Goal: Information Seeking & Learning: Learn about a topic

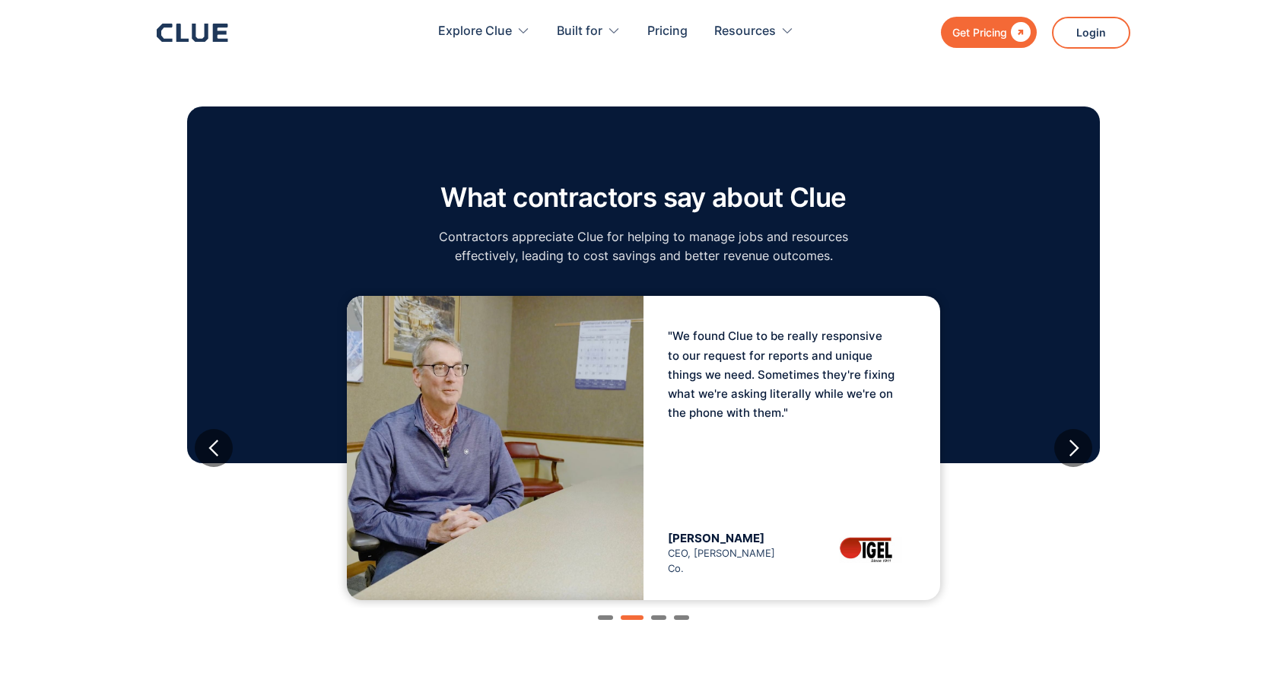
scroll to position [2434, 0]
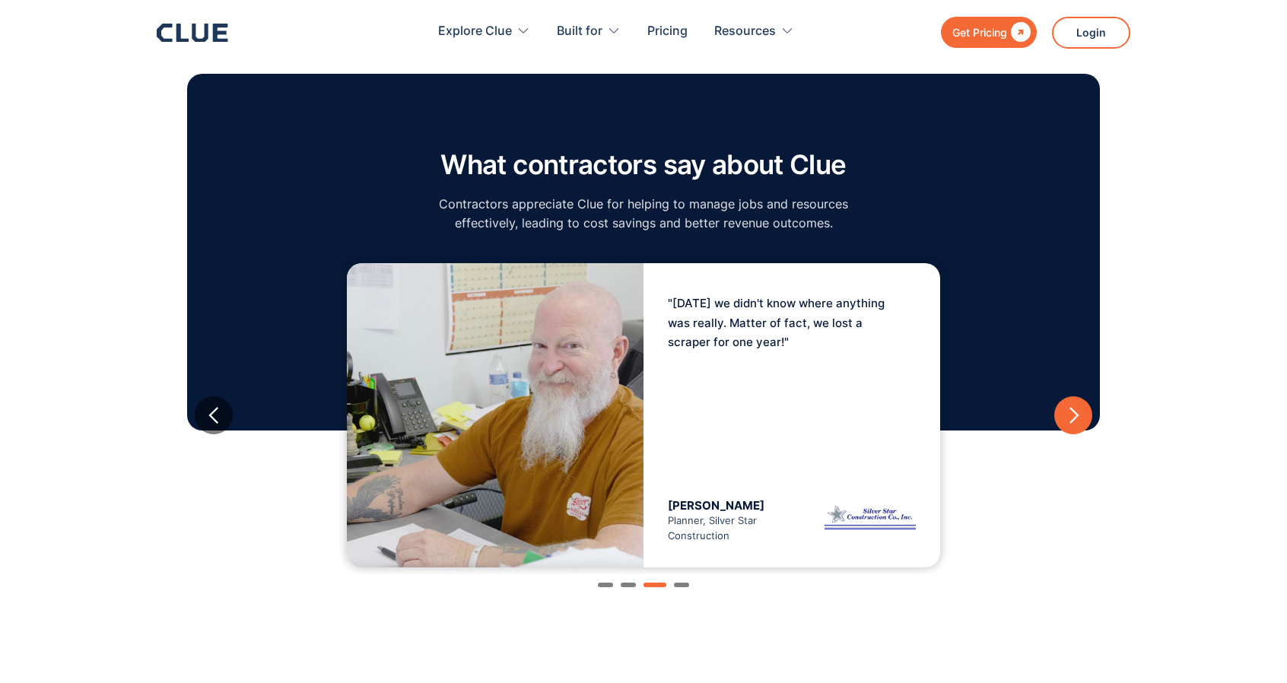
click at [1070, 406] on div "next slide" at bounding box center [1073, 415] width 19 height 19
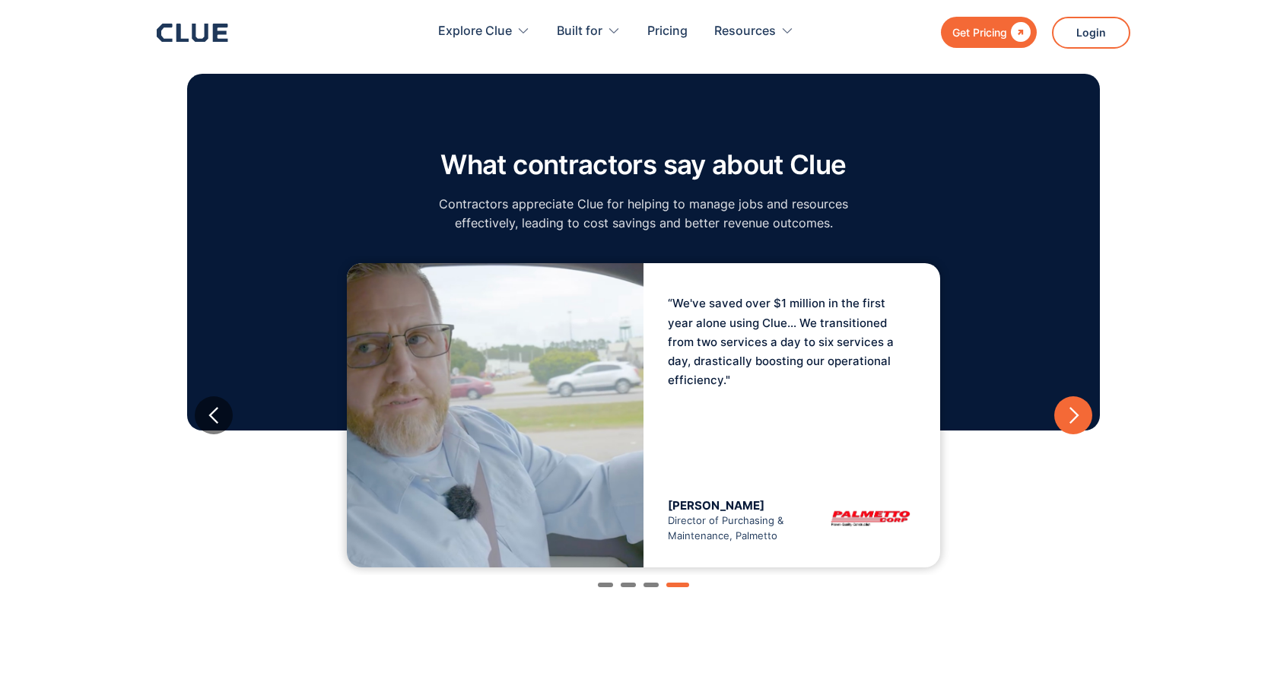
click at [1070, 406] on div "next slide" at bounding box center [1073, 415] width 19 height 19
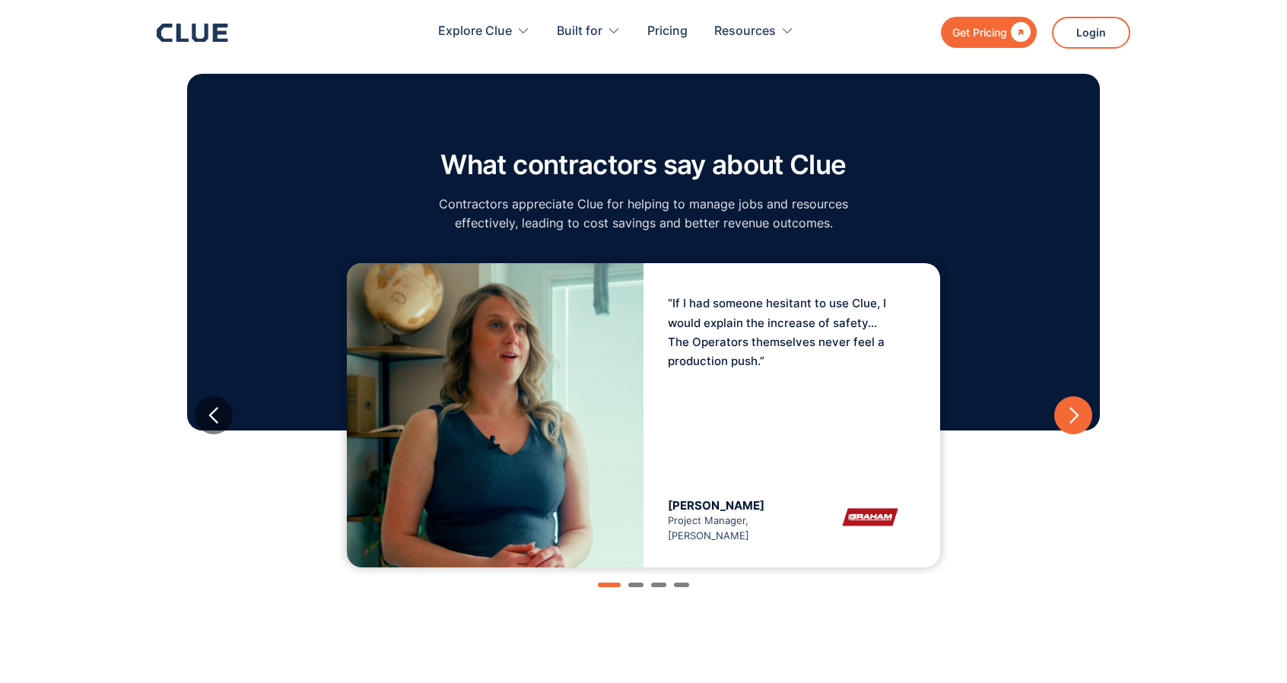
click at [1070, 406] on div "next slide" at bounding box center [1073, 415] width 19 height 19
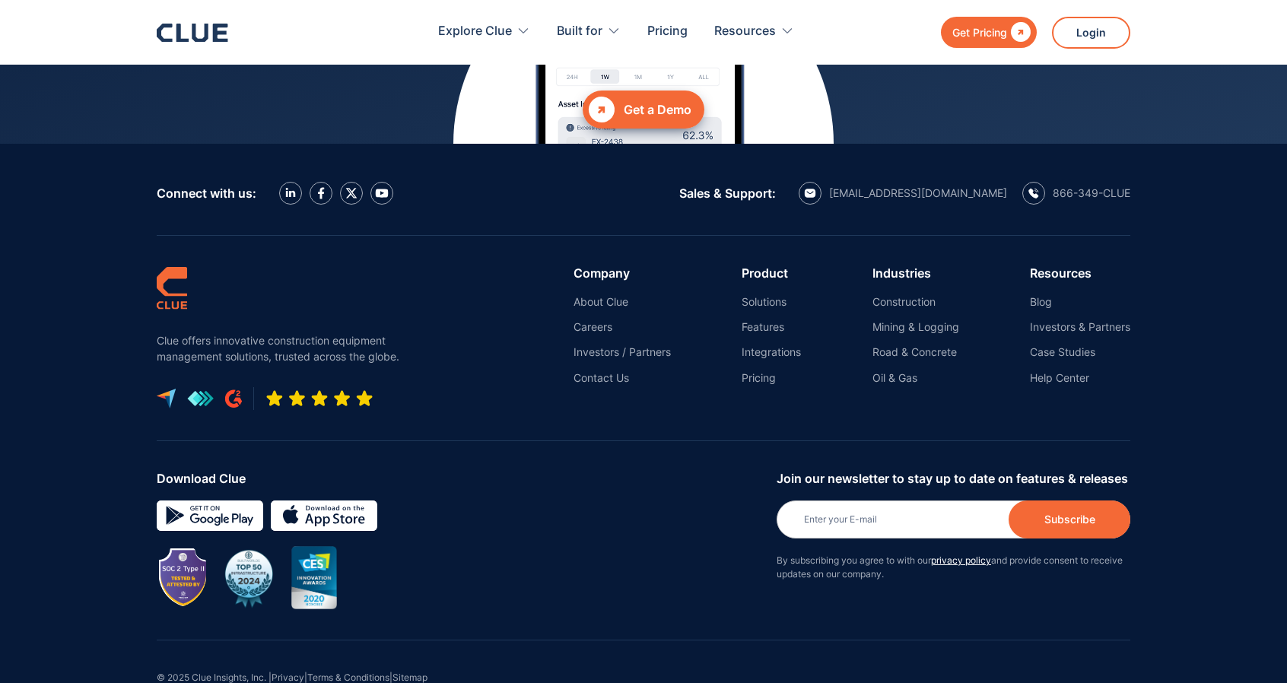
scroll to position [6897, 0]
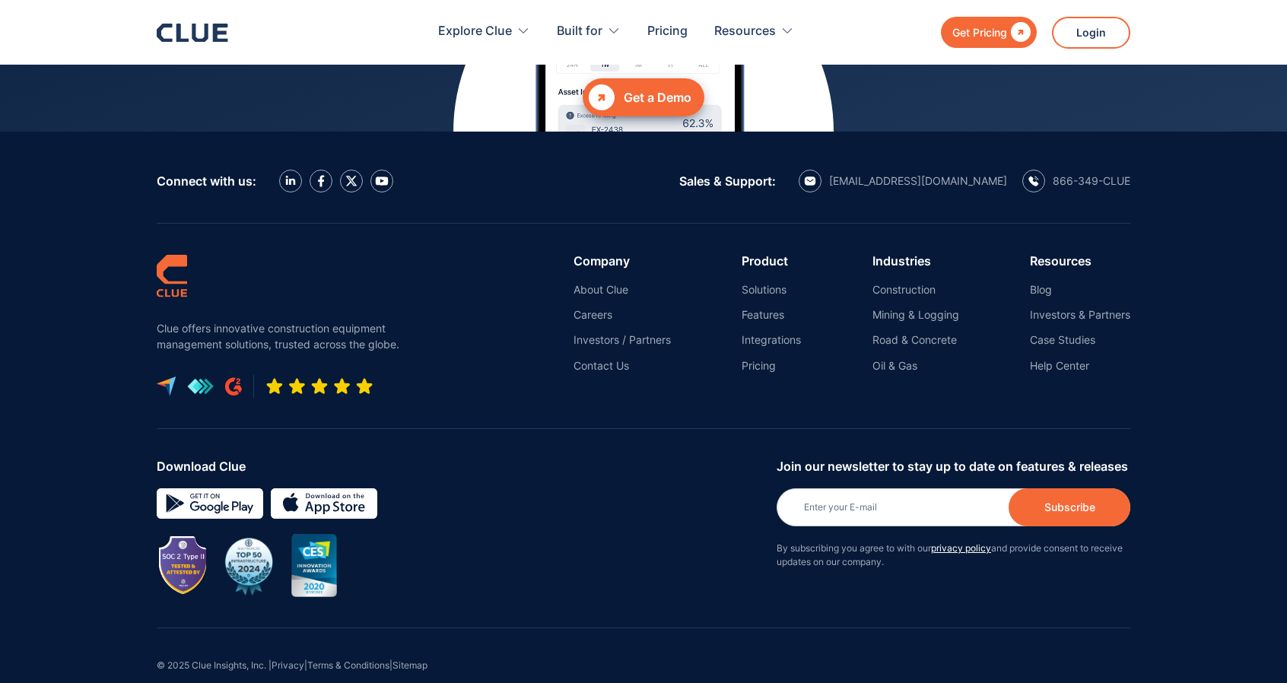
drag, startPoint x: 586, startPoint y: 291, endPoint x: 476, endPoint y: 259, distance: 114.1
drag, startPoint x: 476, startPoint y: 259, endPoint x: 458, endPoint y: 204, distance: 58.5
click at [458, 224] on div "Clue offers innovative construction equipment management solutions, trusted acr…" at bounding box center [644, 326] width 974 height 205
click at [770, 308] on link "Features" at bounding box center [771, 315] width 59 height 14
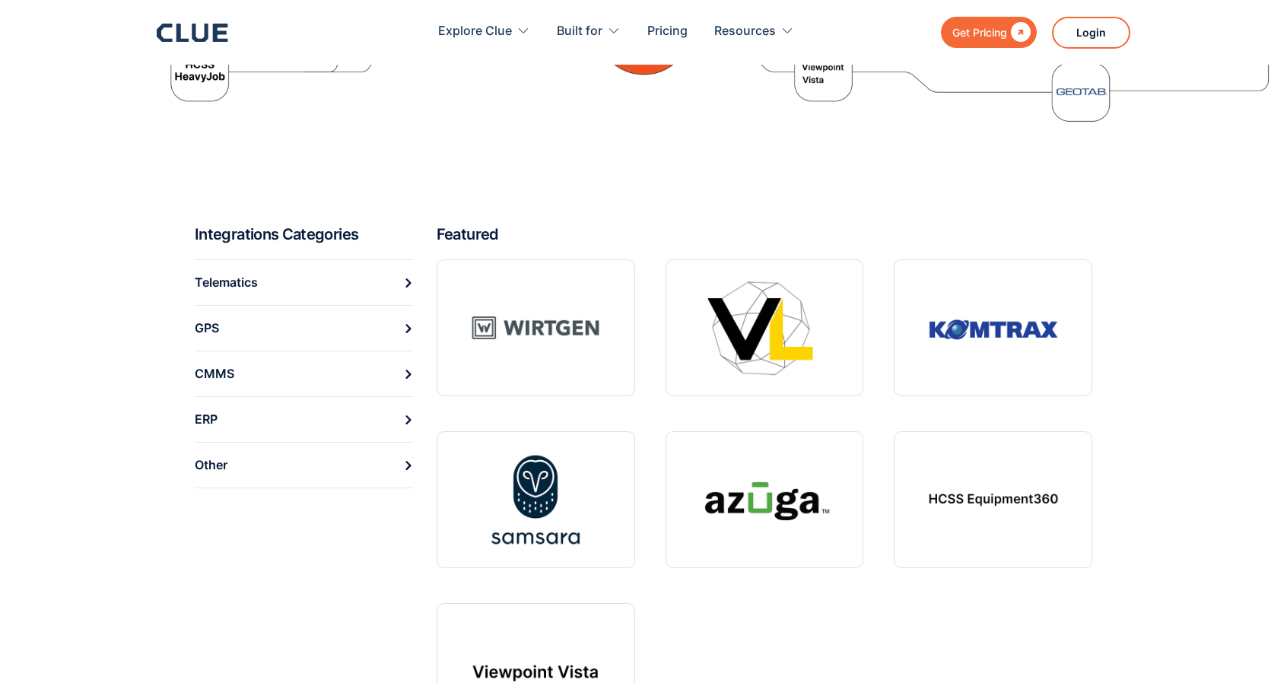
scroll to position [433, 0]
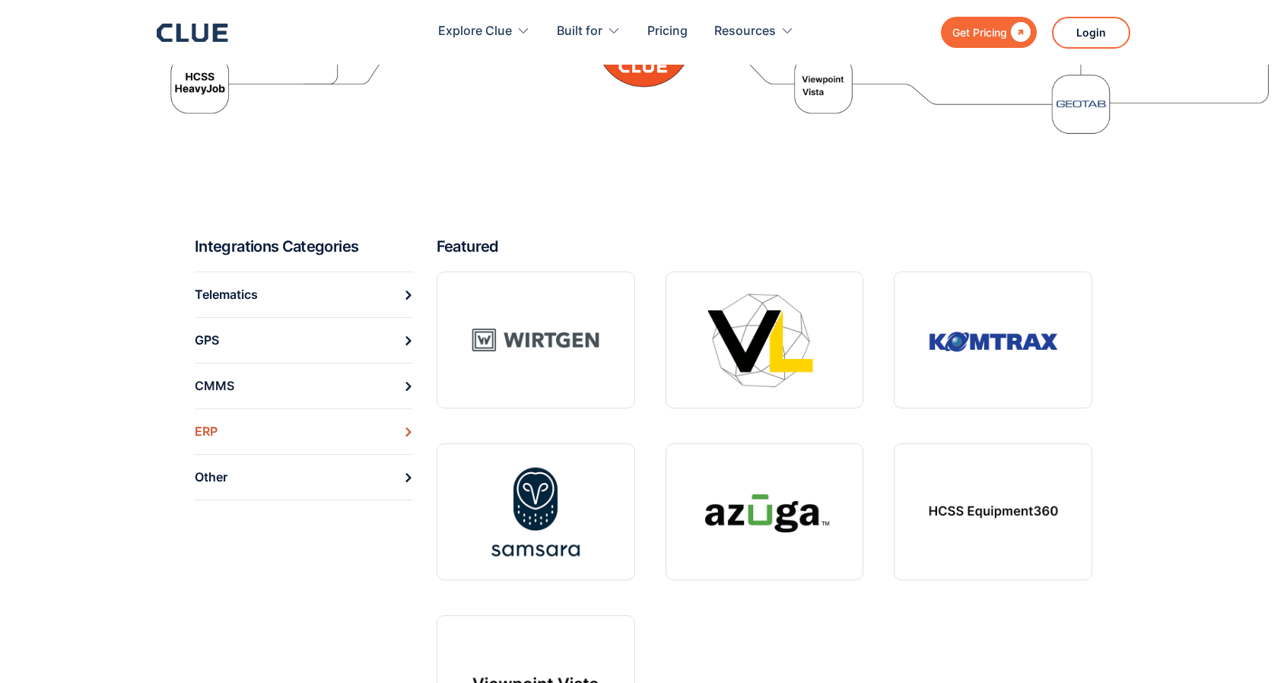
click at [407, 437] on link "ERP" at bounding box center [304, 432] width 218 height 46
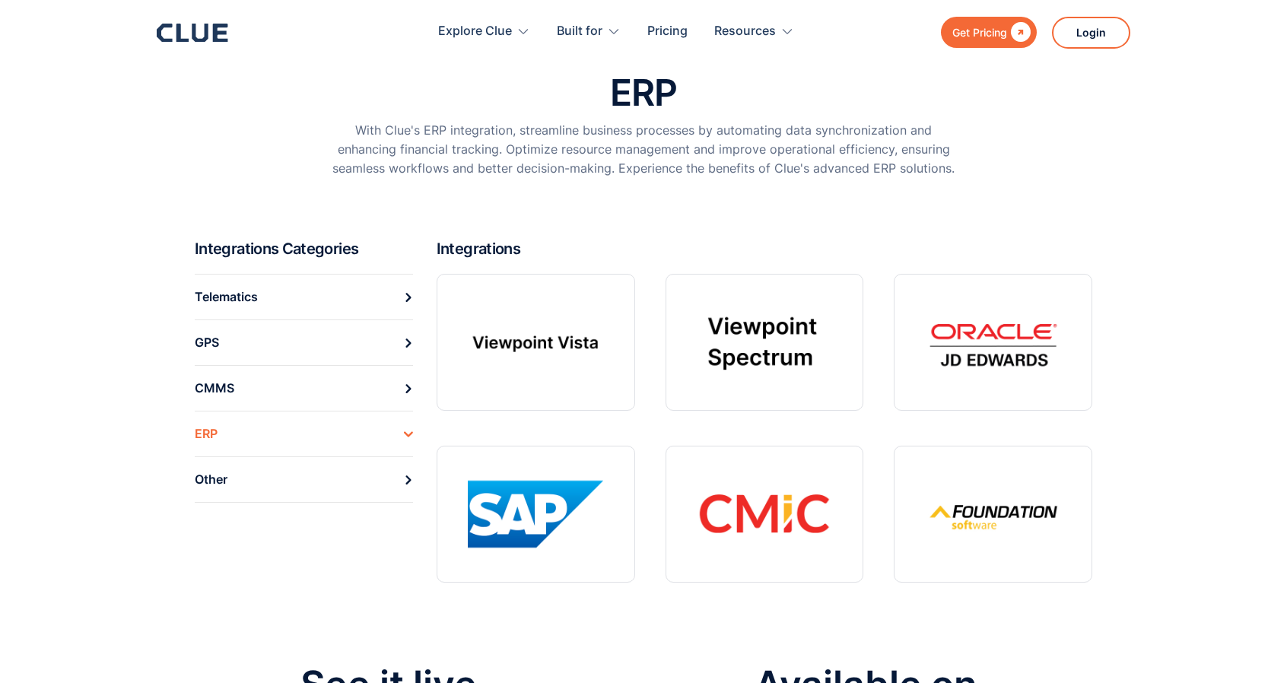
scroll to position [76, 0]
click at [245, 393] on link "CMMS" at bounding box center [304, 389] width 218 height 46
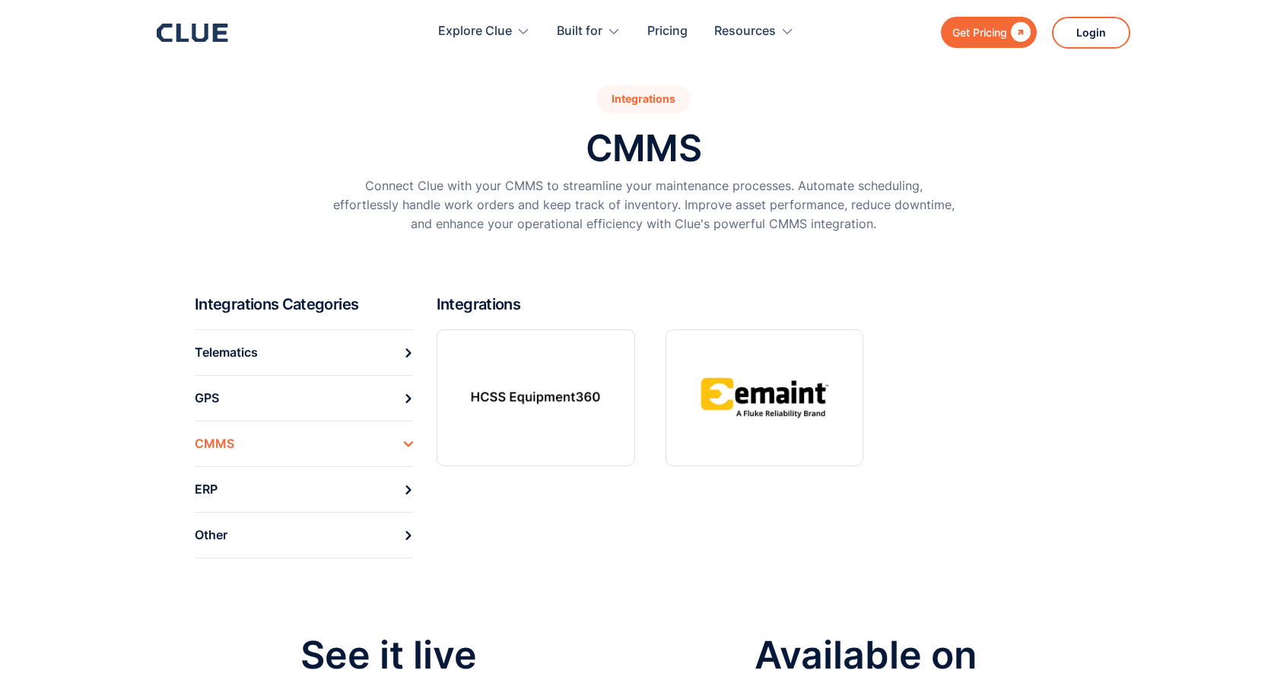
scroll to position [76, 0]
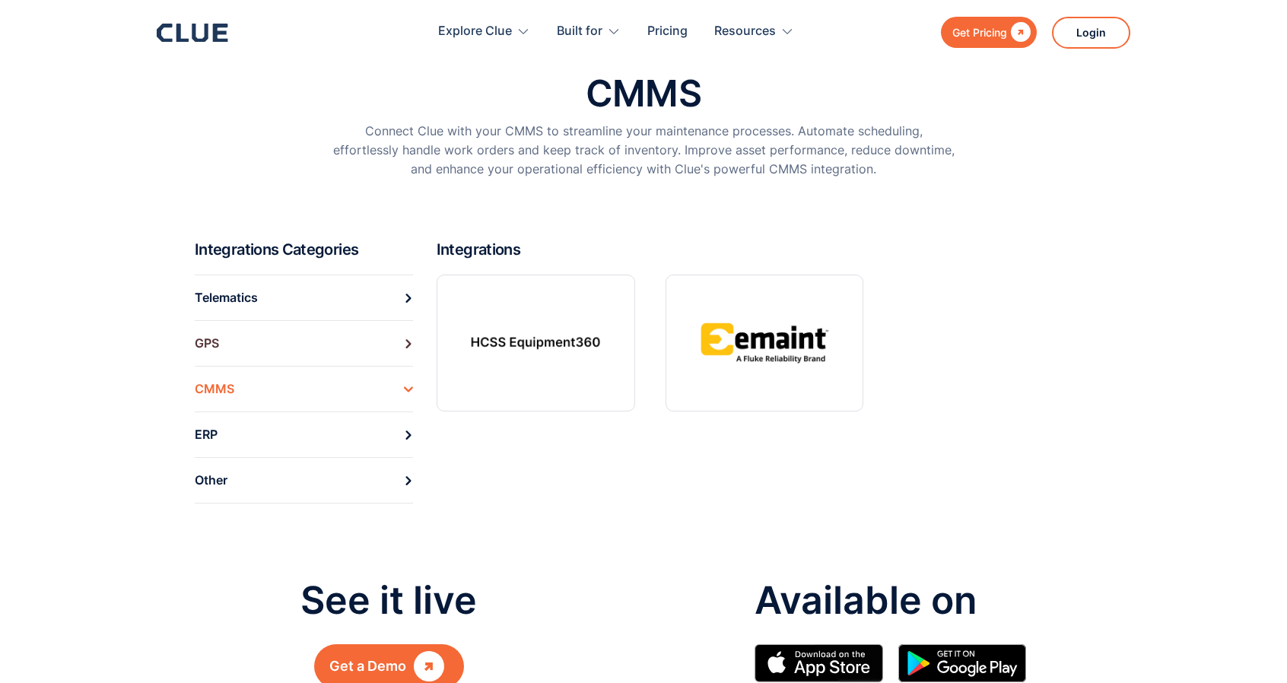
click at [310, 348] on link "GPS" at bounding box center [304, 343] width 218 height 46
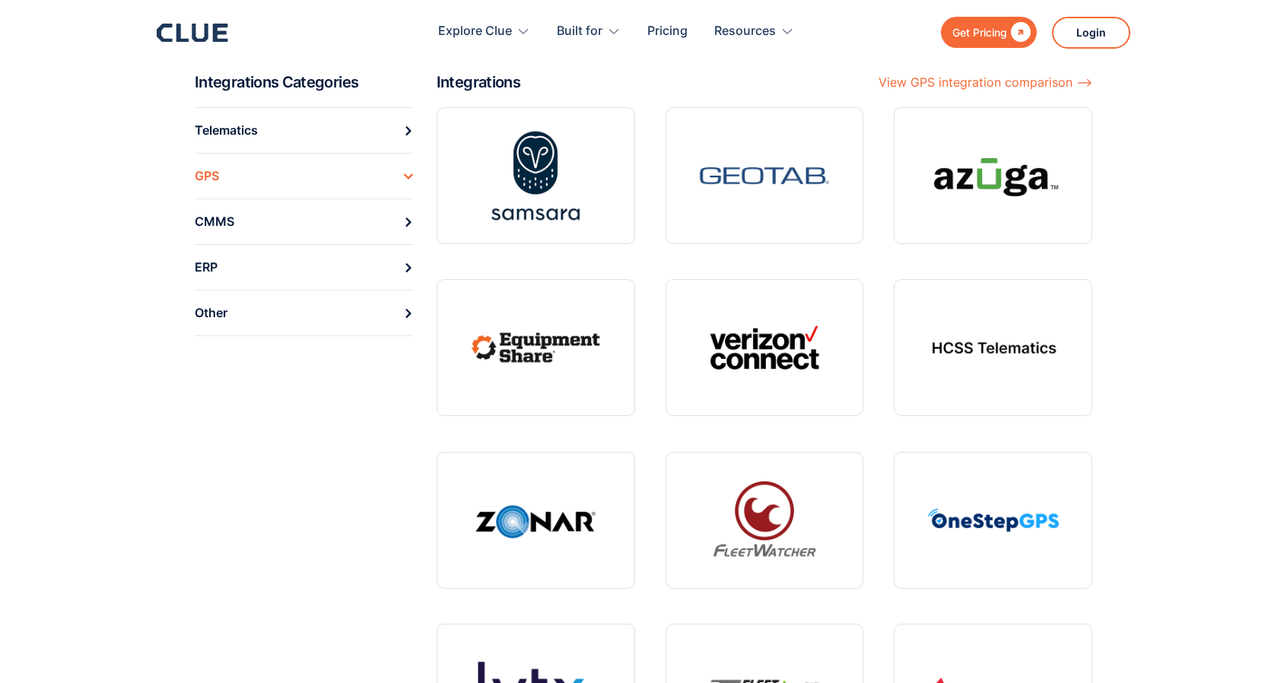
scroll to position [152, 0]
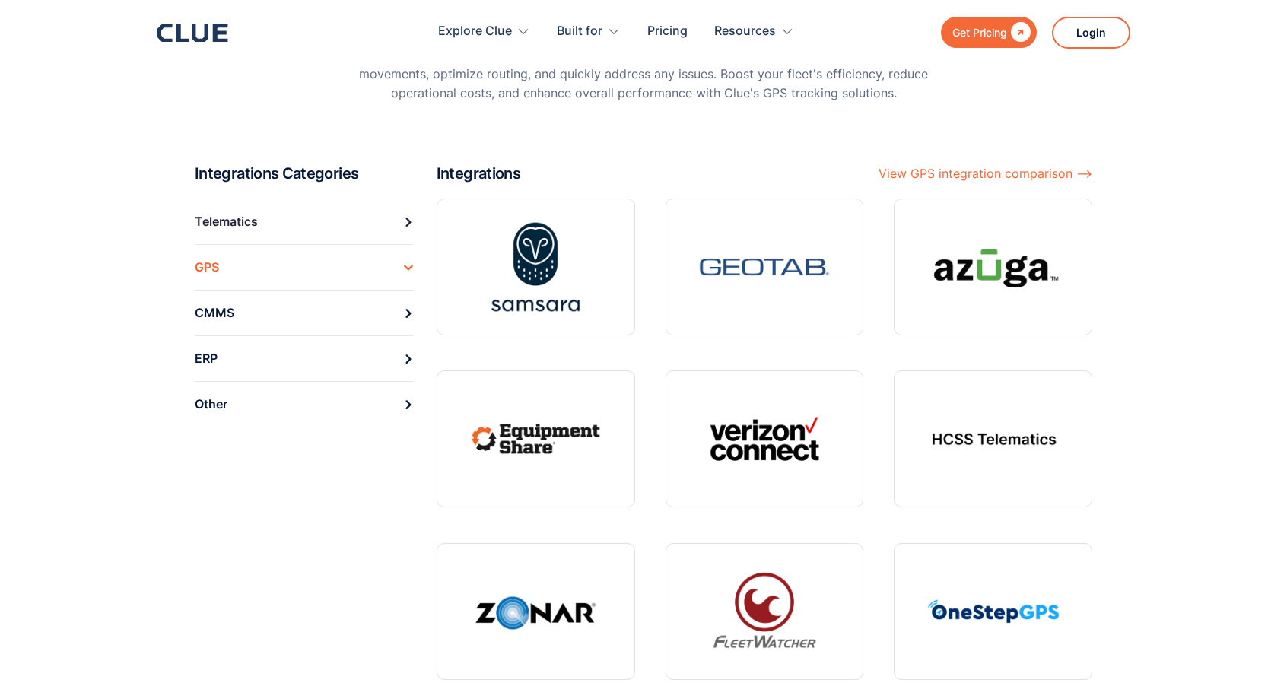
click at [250, 227] on div "Telematics" at bounding box center [226, 222] width 63 height 24
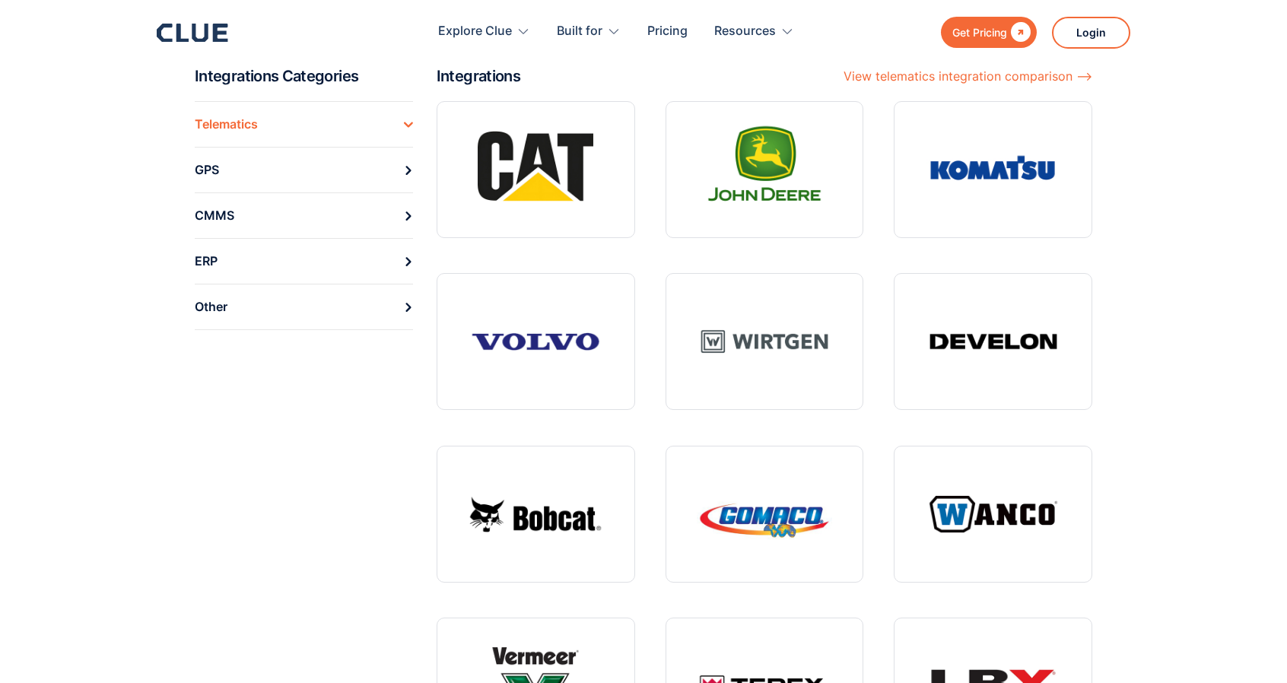
scroll to position [152, 0]
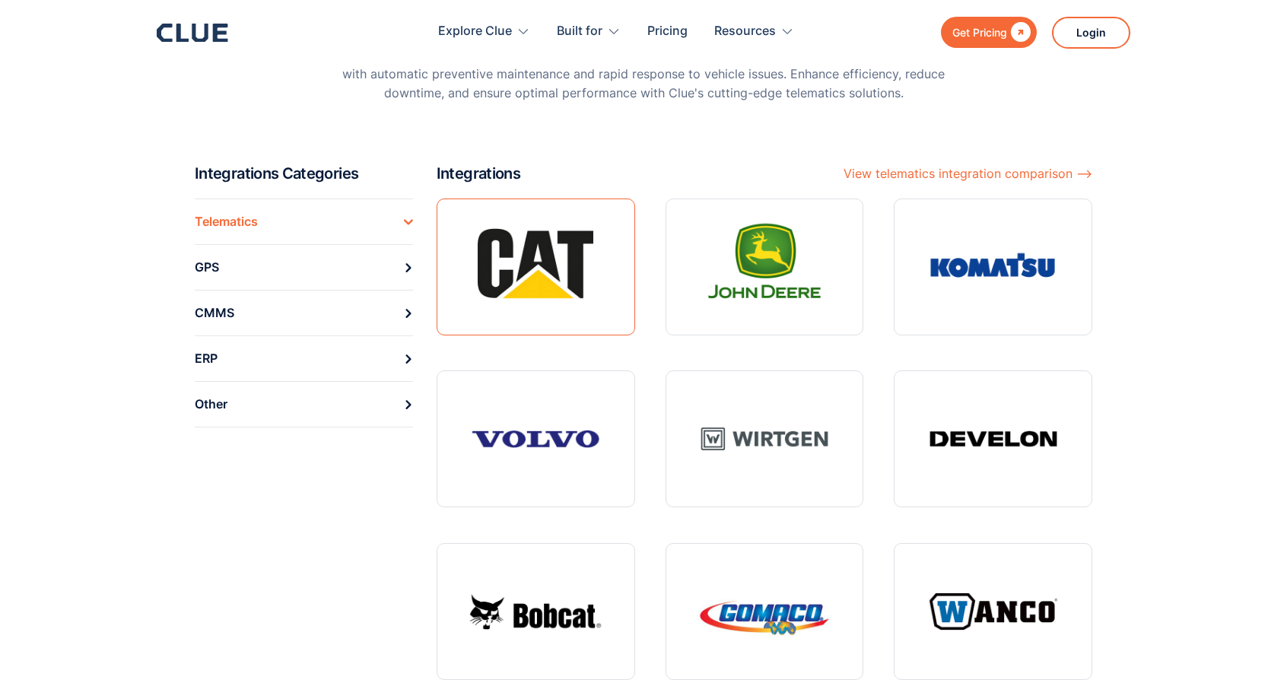
click at [534, 300] on link at bounding box center [536, 267] width 199 height 137
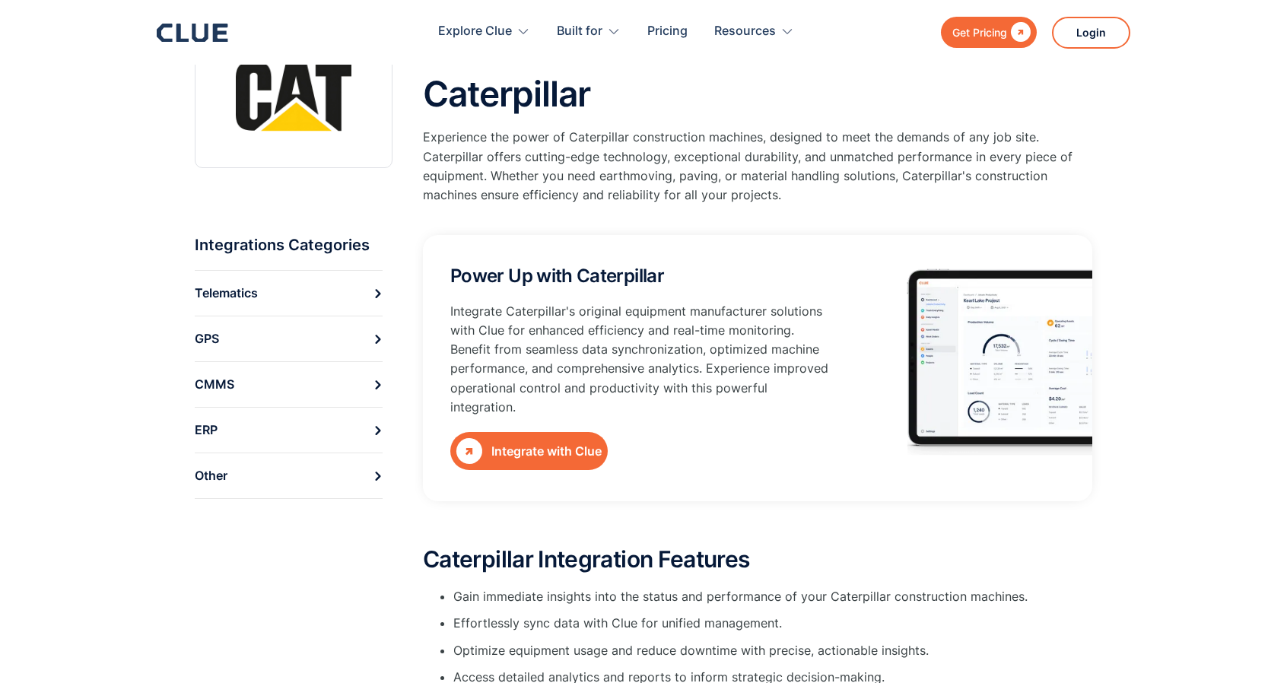
scroll to position [76, 0]
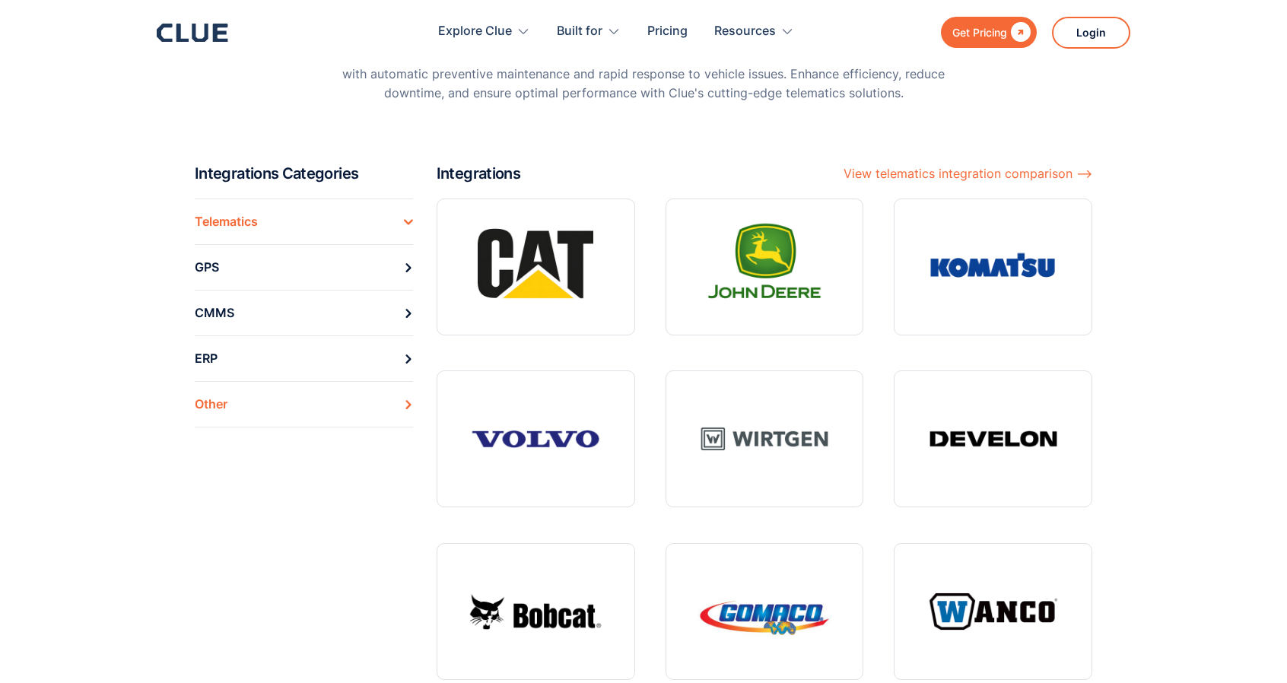
click at [294, 415] on link "Other" at bounding box center [304, 404] width 218 height 46
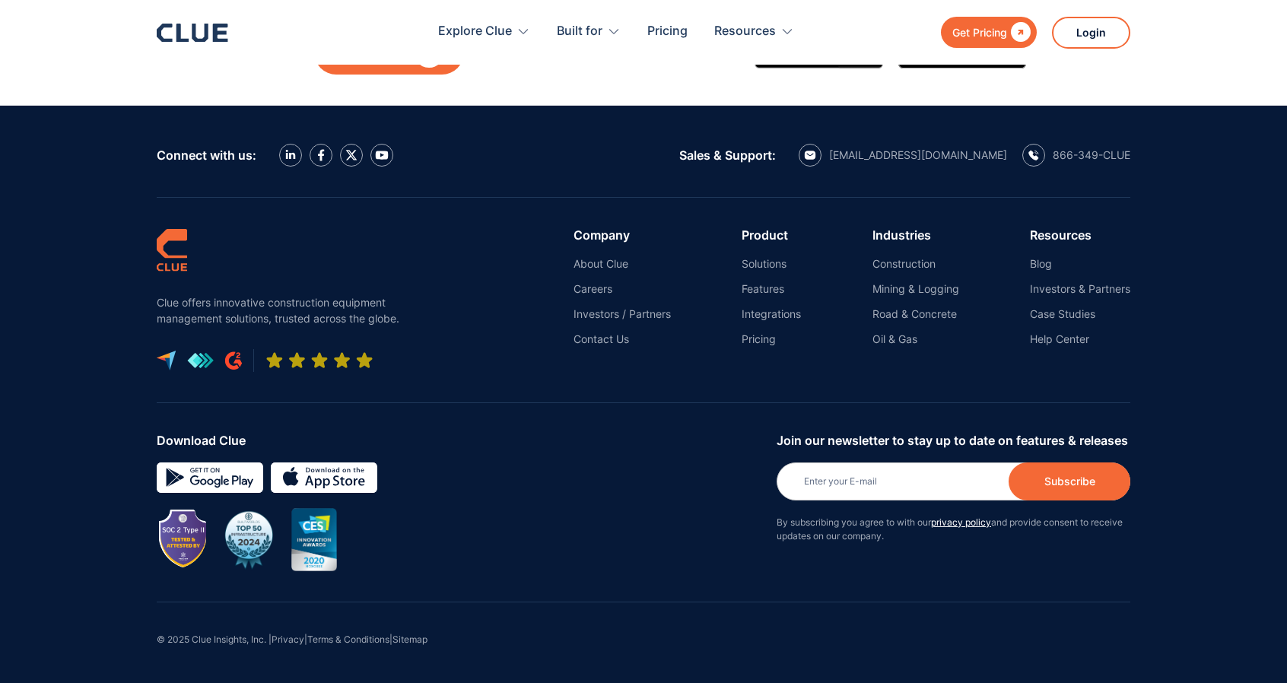
scroll to position [795, 0]
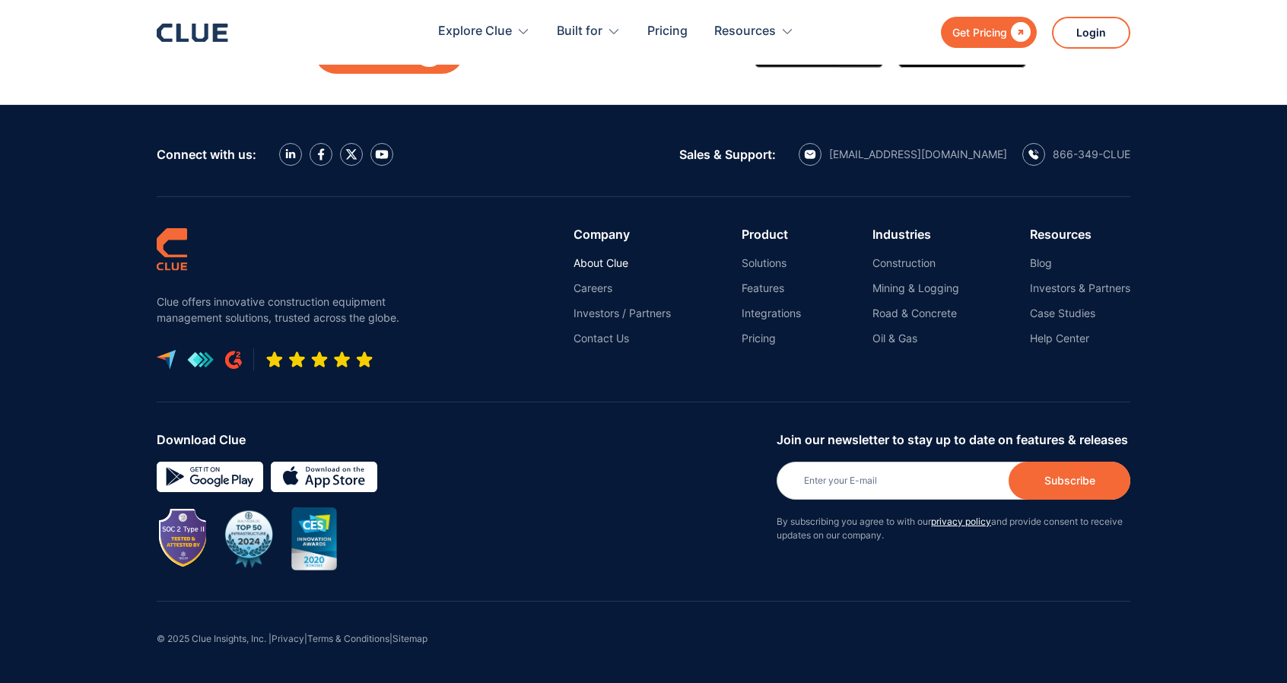
click at [590, 267] on link "About Clue" at bounding box center [622, 263] width 97 height 14
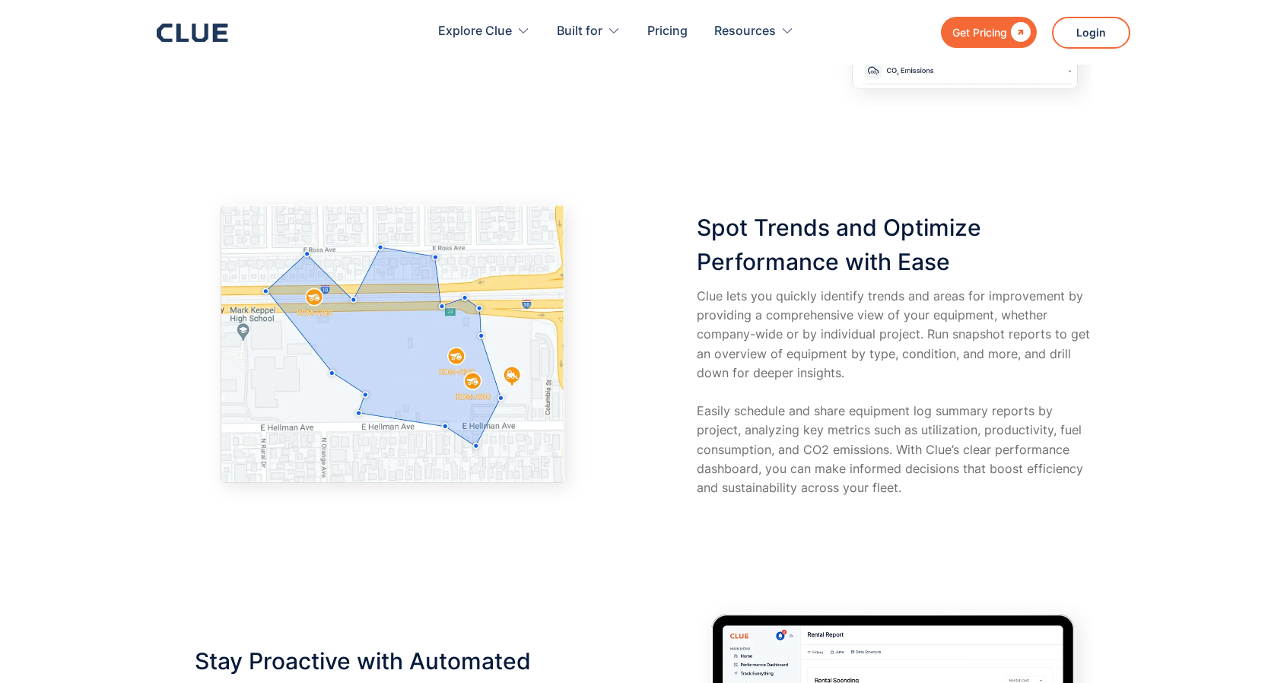
scroll to position [3043, 0]
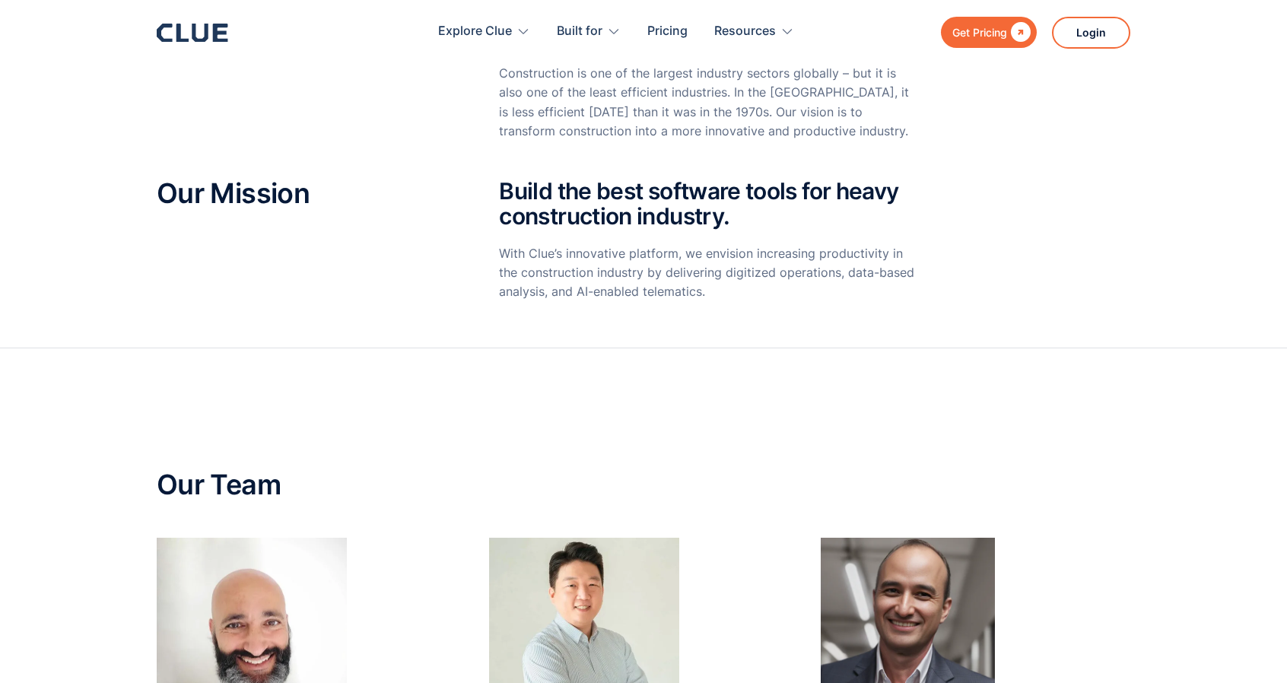
scroll to position [380, 0]
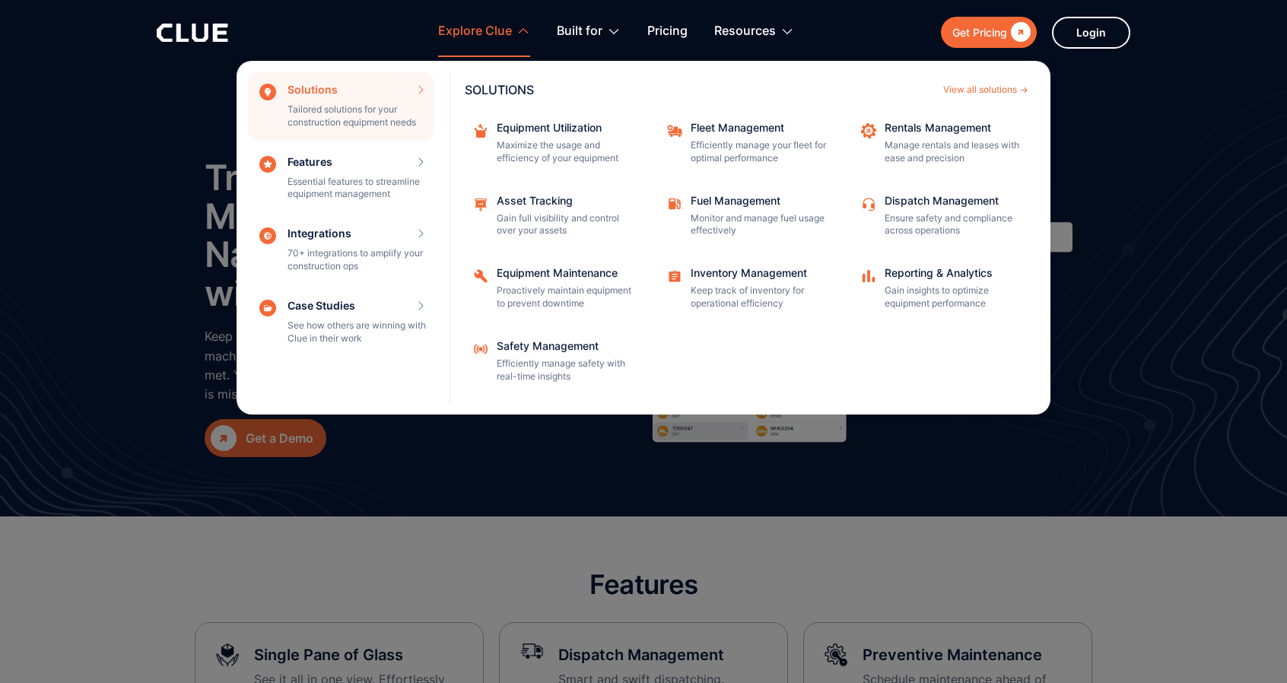
click at [504, 31] on div "Explore Clue" at bounding box center [475, 32] width 74 height 48
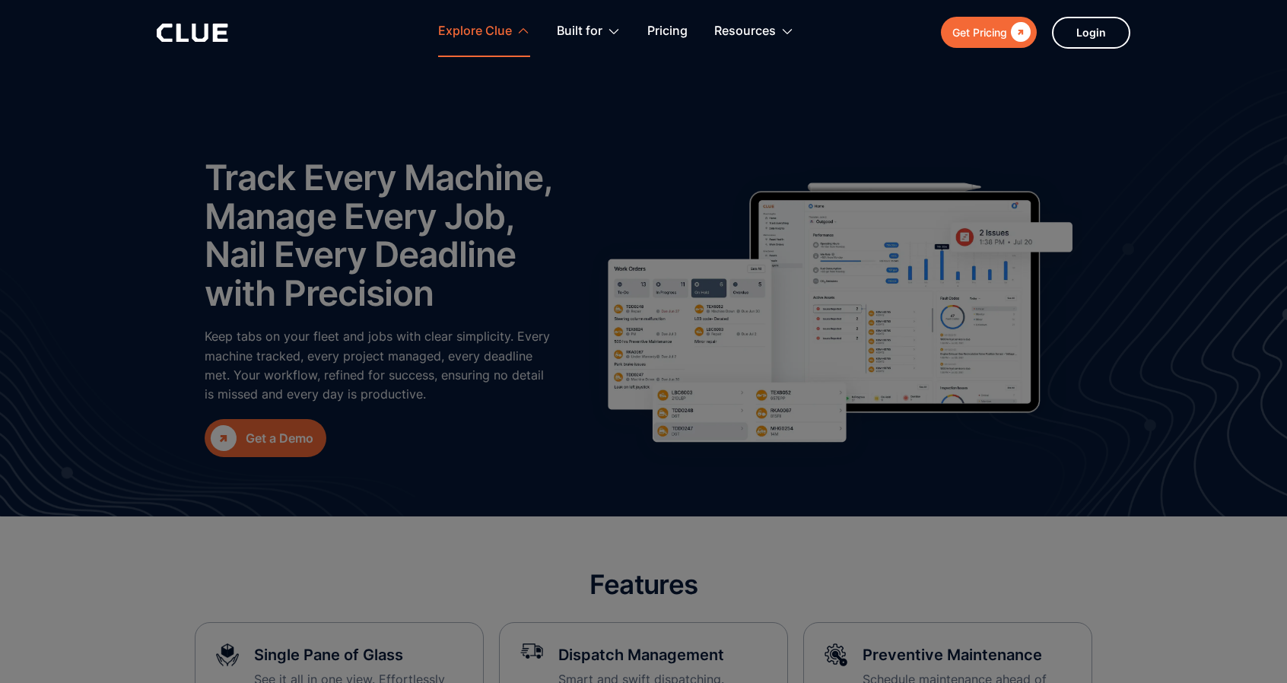
click at [504, 31] on div "Explore Clue" at bounding box center [475, 32] width 74 height 48
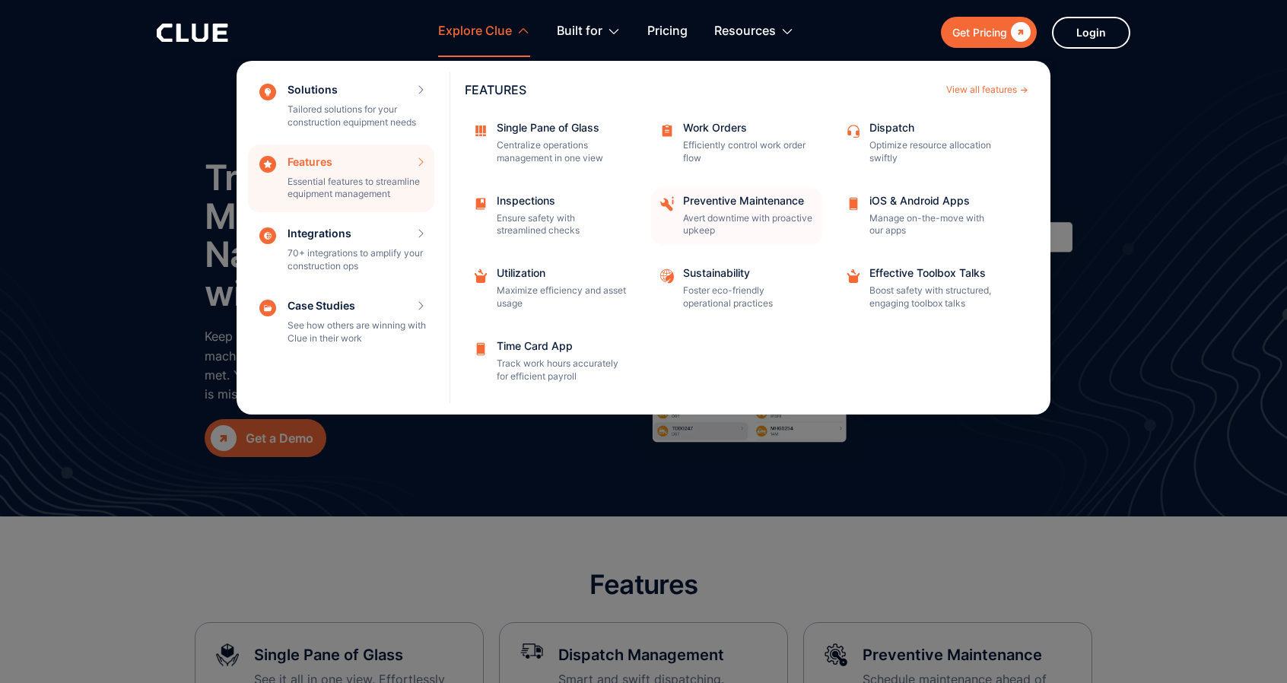
click at [736, 219] on p "Avert downtime with proactive upkeep" at bounding box center [747, 225] width 129 height 26
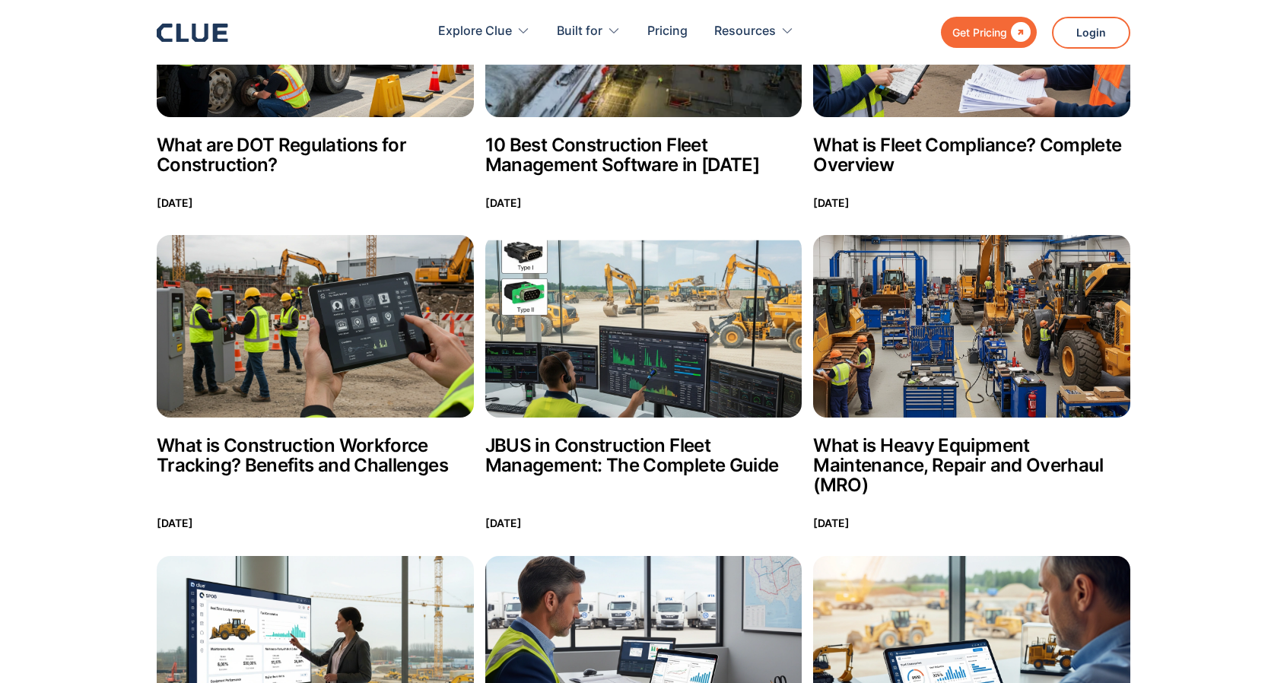
scroll to position [532, 0]
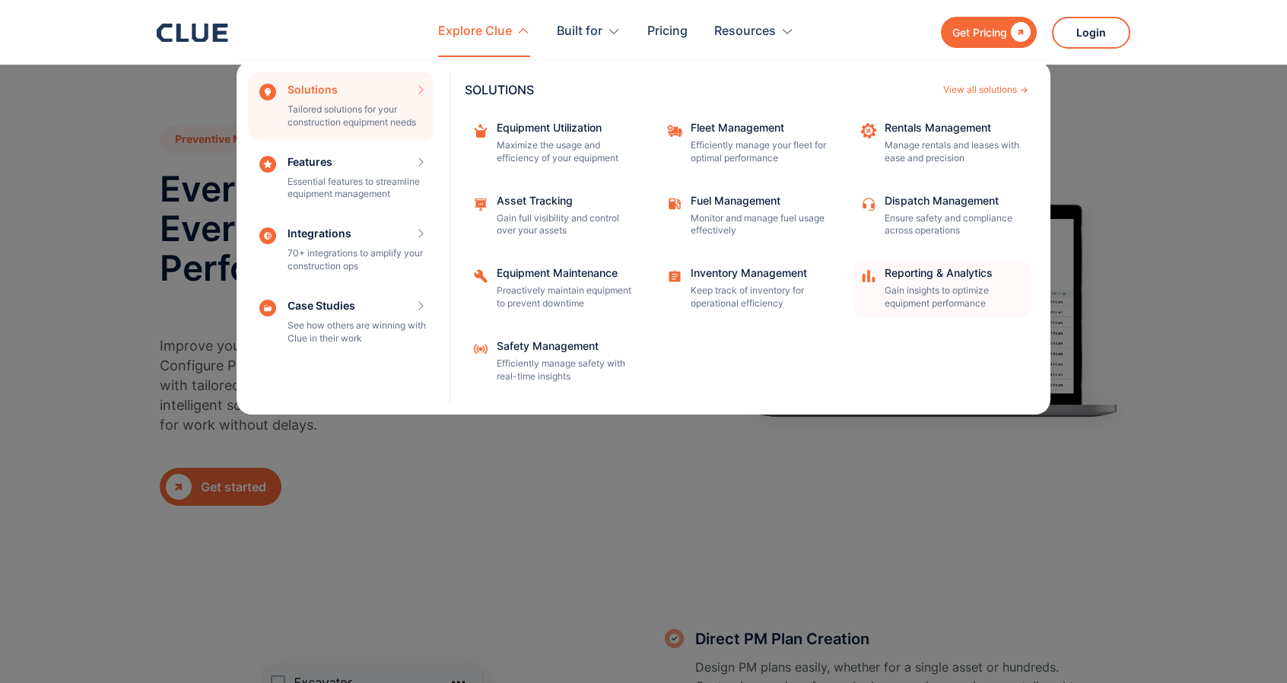
click at [917, 291] on p "Gain insights to optimize equipment performance" at bounding box center [953, 298] width 137 height 26
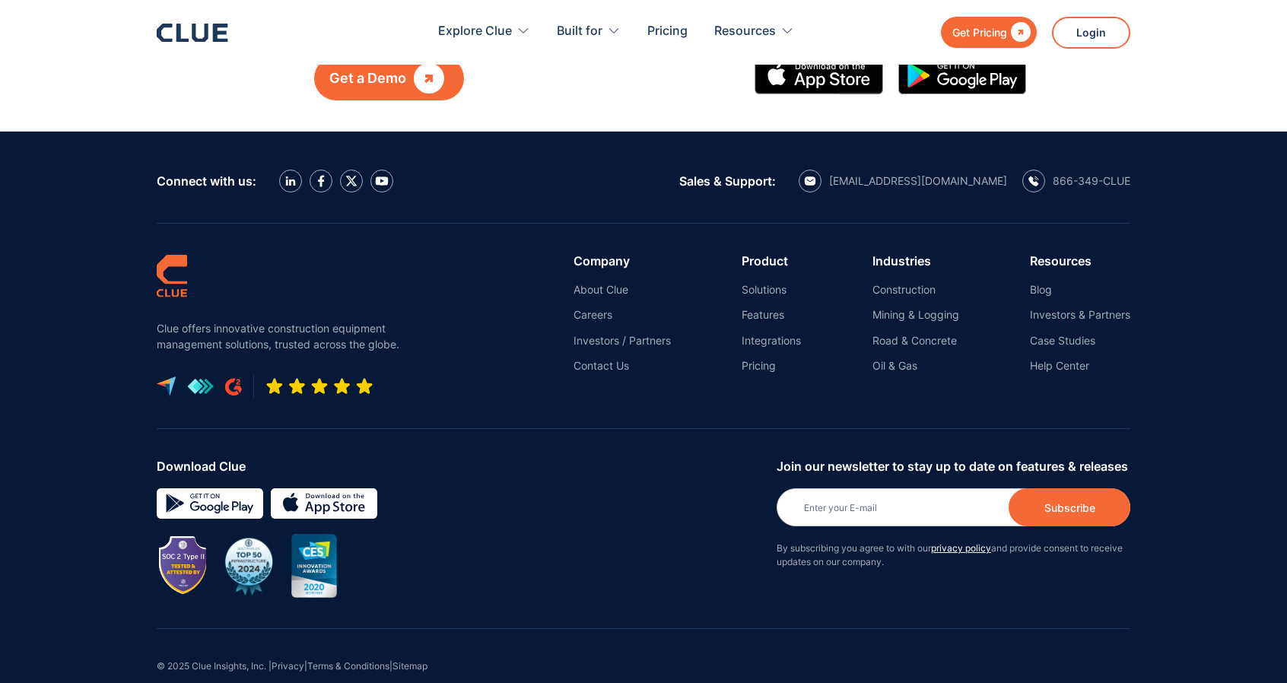
scroll to position [8098, 0]
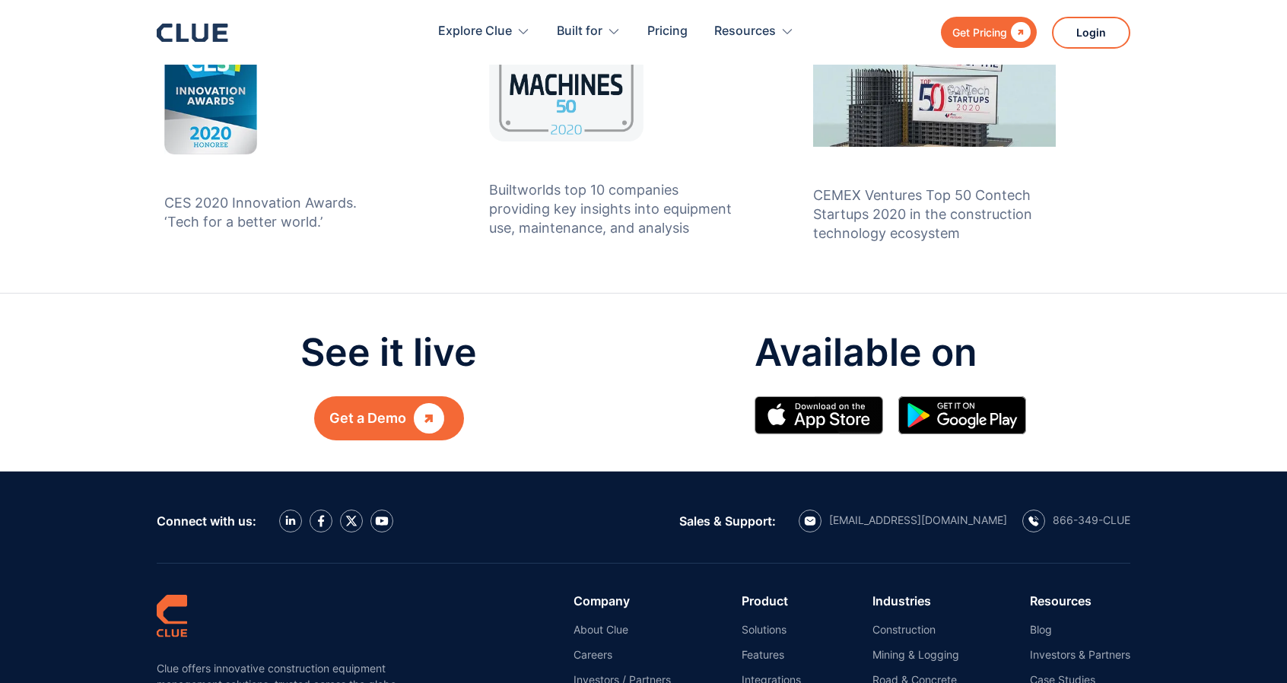
scroll to position [1521, 0]
